Goal: Task Accomplishment & Management: Manage account settings

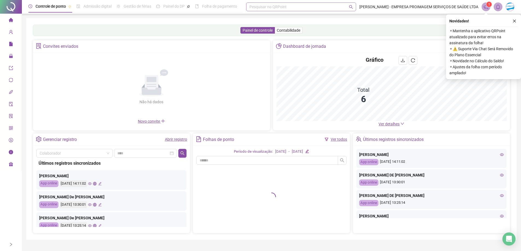
click at [281, 5] on div "Pesquisar no QRPoint" at bounding box center [301, 6] width 110 height 9
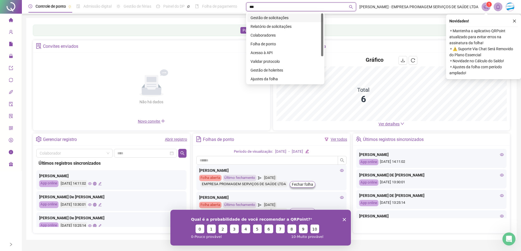
type input "****"
click at [283, 19] on div "Gestão de solicitações" at bounding box center [284, 18] width 69 height 6
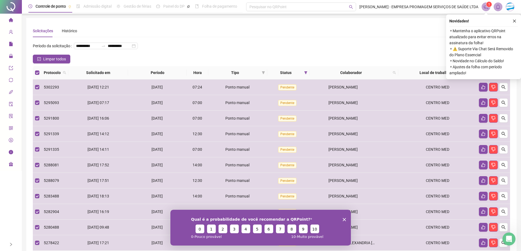
click at [345, 219] on icon "Encerrar pesquisa" at bounding box center [343, 219] width 3 height 3
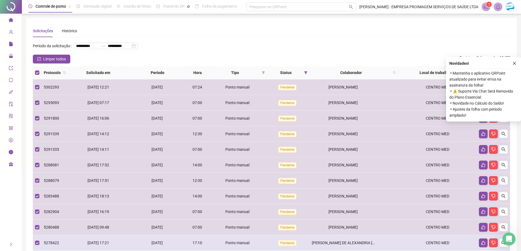
scroll to position [45, 0]
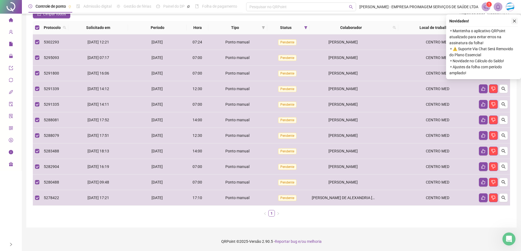
click at [515, 22] on icon "close" at bounding box center [514, 21] width 4 height 4
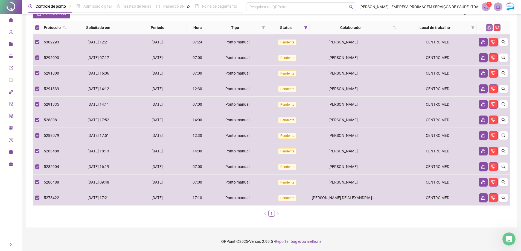
click at [487, 30] on button "button" at bounding box center [489, 27] width 7 height 7
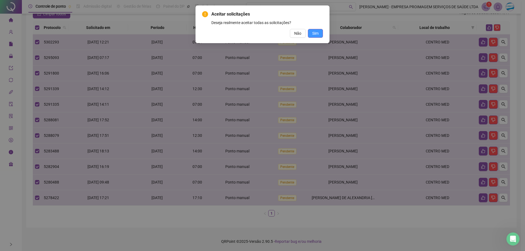
click at [313, 31] on span "Sim" at bounding box center [315, 33] width 6 height 6
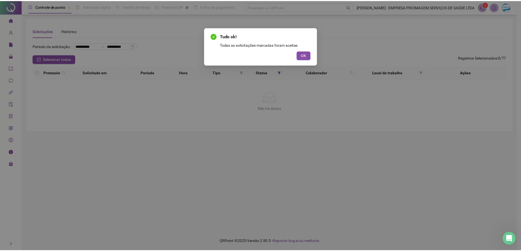
scroll to position [0, 0]
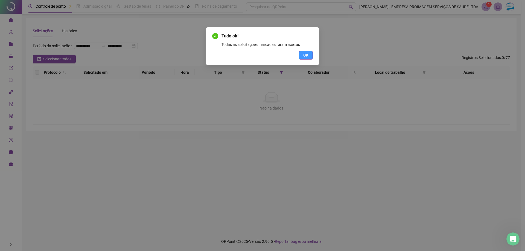
click at [304, 55] on span "OK" at bounding box center [305, 55] width 5 height 6
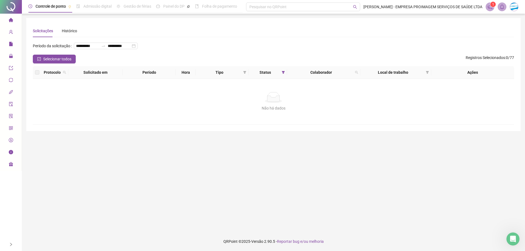
click at [11, 19] on icon "home" at bounding box center [10, 20] width 4 height 4
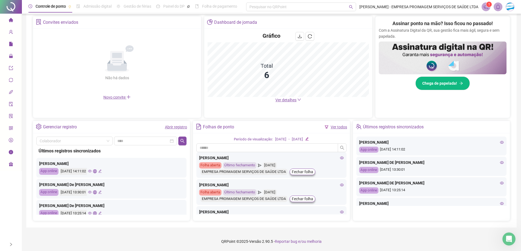
click at [334, 127] on link "Ver todos" at bounding box center [338, 127] width 16 height 4
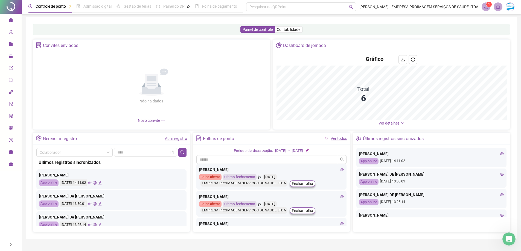
scroll to position [12, 0]
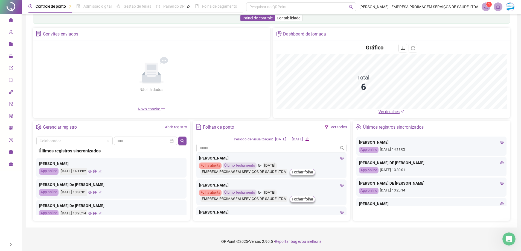
click at [126, 93] on div "Não há dados" at bounding box center [151, 90] width 50 height 6
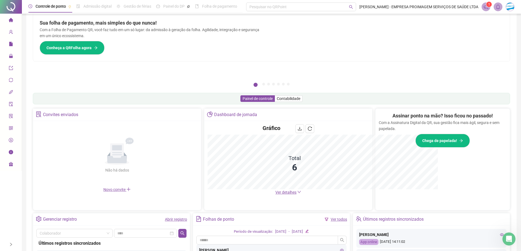
click at [98, 172] on div "Não há dados" at bounding box center [117, 170] width 50 height 6
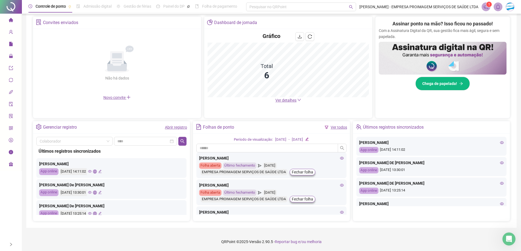
scroll to position [105, 0]
click at [499, 142] on icon "eye" at bounding box center [501, 142] width 4 height 4
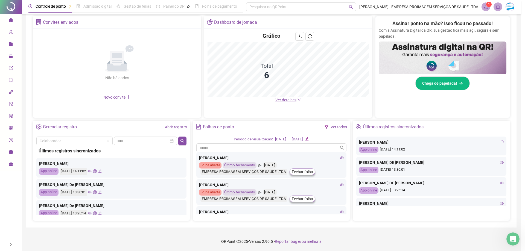
type input "**********"
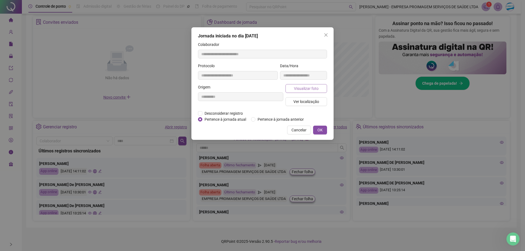
click at [310, 89] on span "Visualizar foto" at bounding box center [306, 89] width 25 height 6
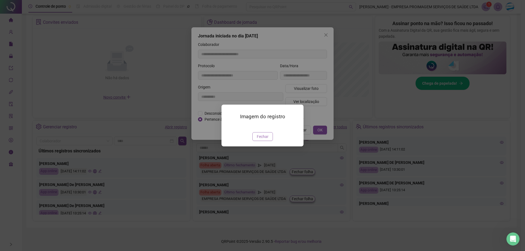
click at [265, 140] on span "Fechar" at bounding box center [263, 137] width 12 height 6
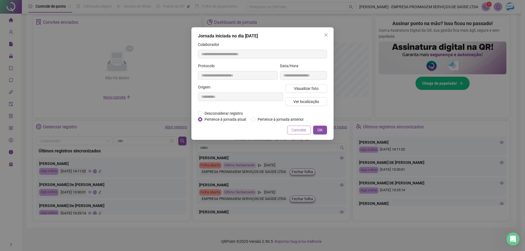
click at [298, 132] on span "Cancelar" at bounding box center [298, 130] width 15 height 6
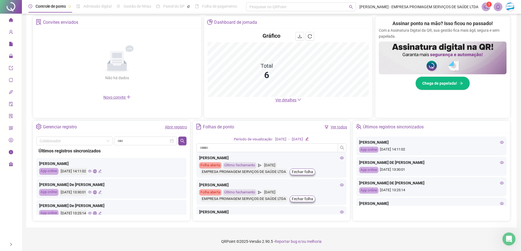
click at [499, 162] on icon "eye" at bounding box center [501, 162] width 4 height 3
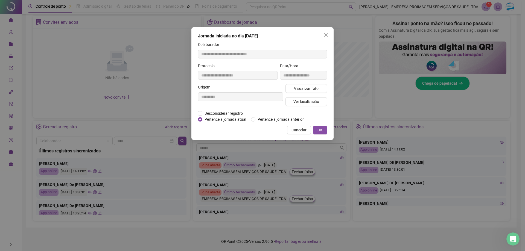
type input "**********"
click at [304, 90] on span "Visualizar foto" at bounding box center [306, 89] width 25 height 6
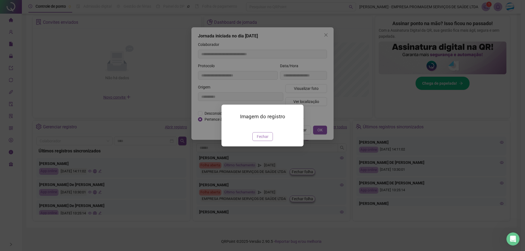
click at [263, 140] on span "Fechar" at bounding box center [263, 137] width 12 height 6
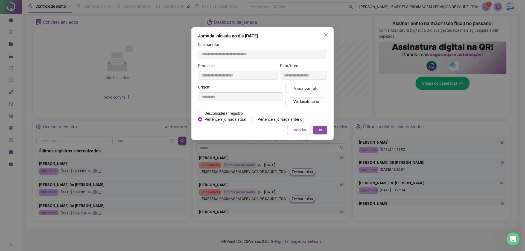
click at [302, 130] on span "Cancelar" at bounding box center [298, 130] width 15 height 6
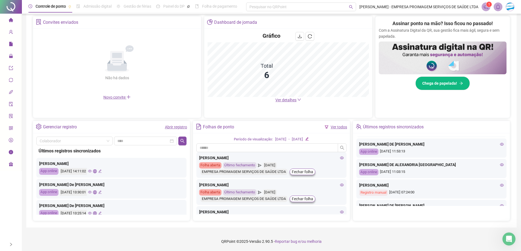
scroll to position [100, 0]
click at [389, 127] on div "Últimos registros sincronizados" at bounding box center [393, 126] width 61 height 9
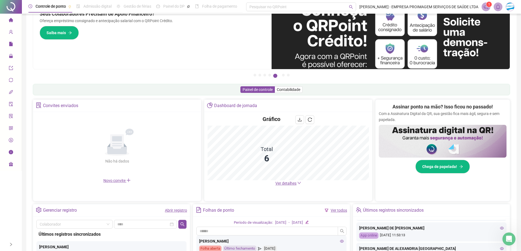
scroll to position [27, 0]
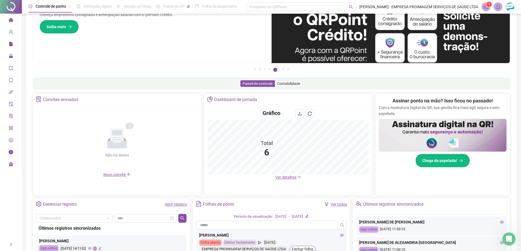
click at [113, 176] on span "Novo convite" at bounding box center [116, 174] width 27 height 4
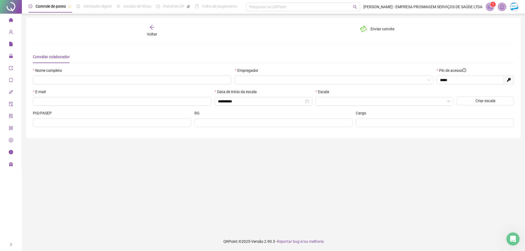
type input "*****"
click at [12, 19] on icon "home" at bounding box center [11, 20] width 4 height 4
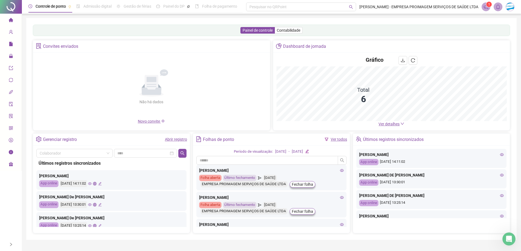
click at [481, 8] on span at bounding box center [485, 6] width 9 height 9
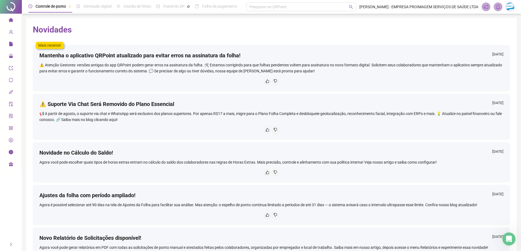
click at [11, 21] on icon "home" at bounding box center [10, 20] width 4 height 4
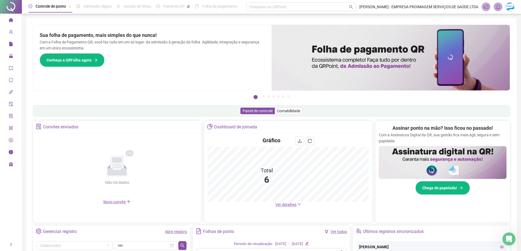
click at [290, 204] on span "Ver detalhes" at bounding box center [285, 204] width 21 height 4
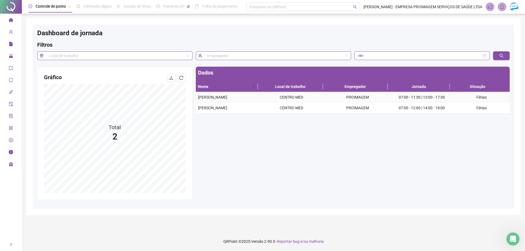
click at [210, 102] on td "[PERSON_NAME]" at bounding box center [227, 97] width 63 height 11
click at [211, 111] on div "[PERSON_NAME]" at bounding box center [227, 108] width 58 height 6
click at [10, 9] on div at bounding box center [11, 7] width 22 height 14
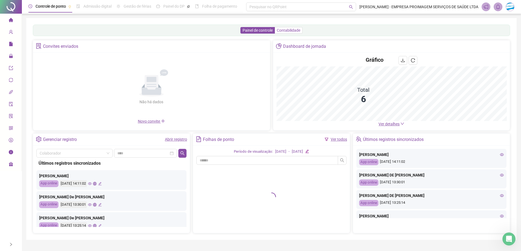
click at [286, 30] on span "Contabilidade" at bounding box center [288, 30] width 23 height 4
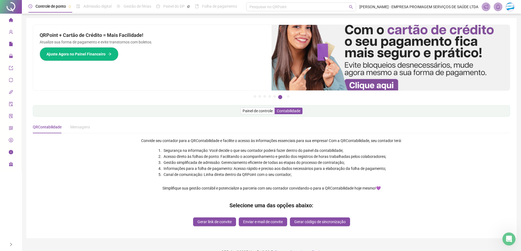
click at [13, 20] on icon "home" at bounding box center [11, 20] width 4 height 4
